Goal: Obtain resource: Download file/media

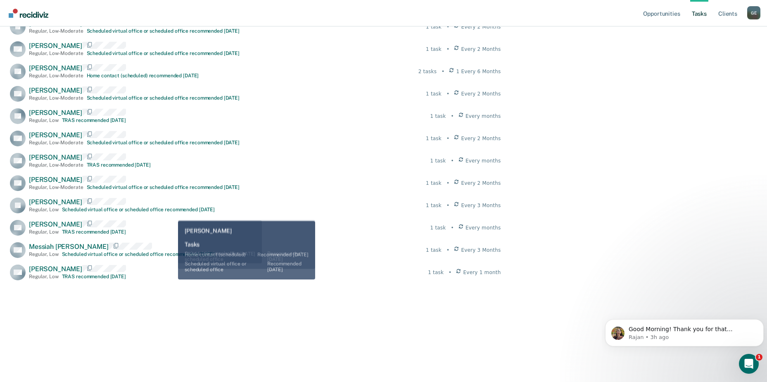
scroll to position [378, 0]
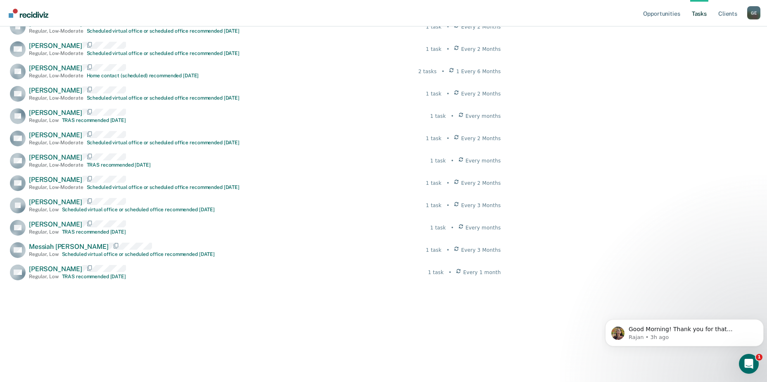
click at [668, 16] on link "Opportunities" at bounding box center [661, 13] width 40 height 26
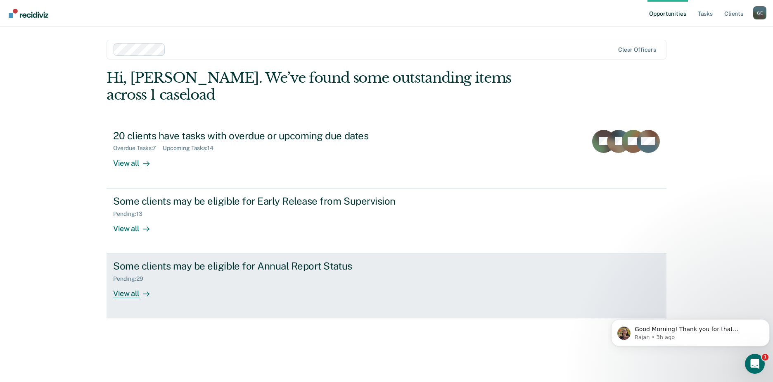
click at [124, 282] on div "View all" at bounding box center [136, 290] width 46 height 16
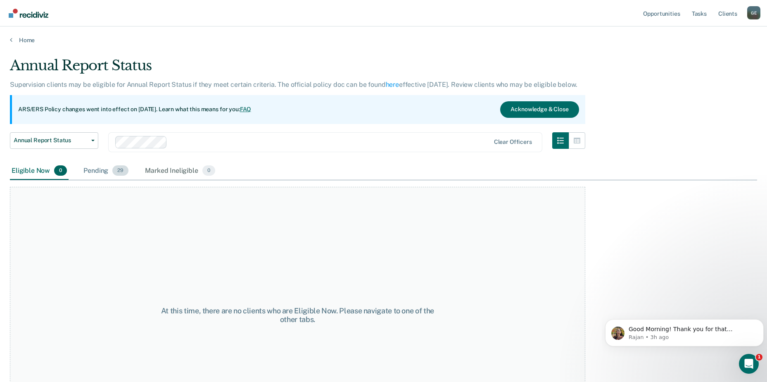
click at [104, 170] on div "Pending 29" at bounding box center [106, 171] width 48 height 18
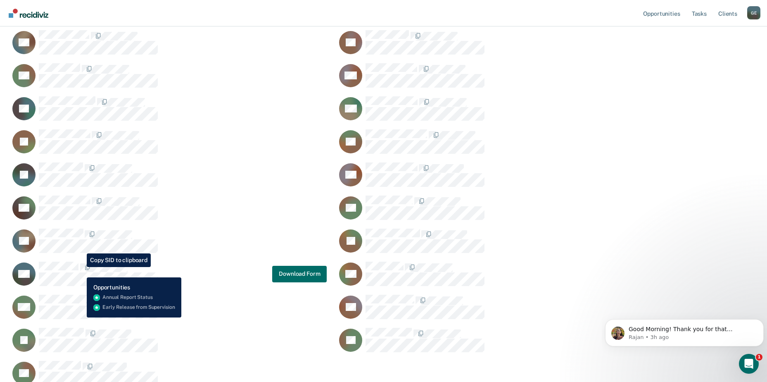
scroll to position [360, 0]
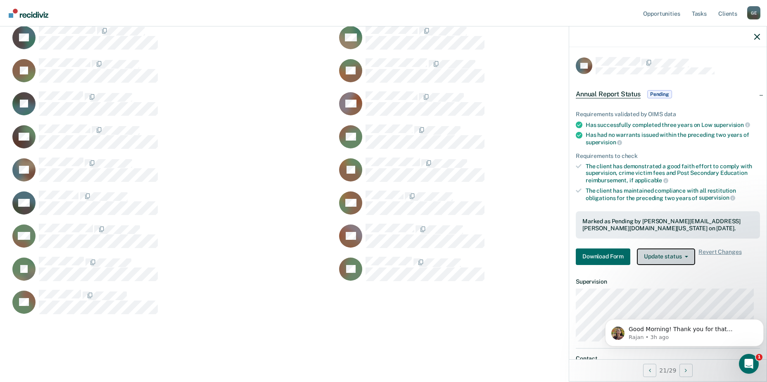
click at [658, 258] on button "Update status" at bounding box center [666, 256] width 58 height 17
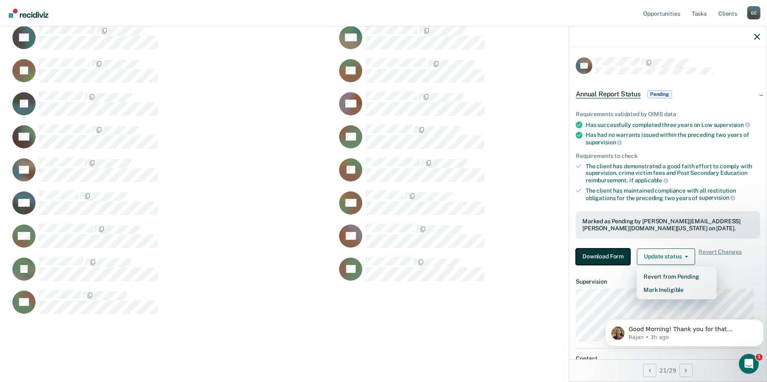
click at [619, 254] on button "Download Form" at bounding box center [603, 256] width 55 height 17
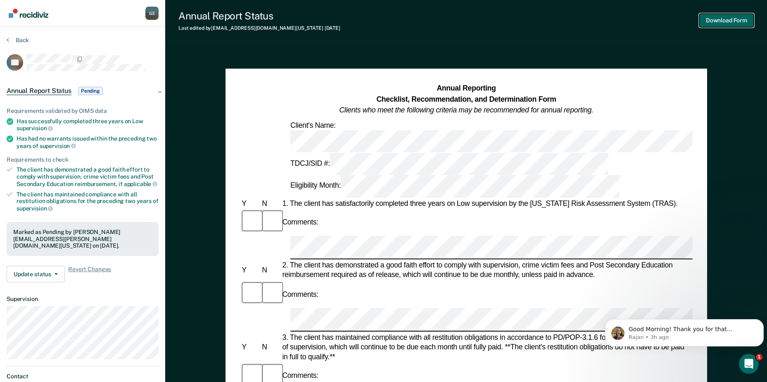
click at [719, 19] on button "Download Form" at bounding box center [726, 21] width 55 height 14
